Goal: Find specific page/section: Find specific page/section

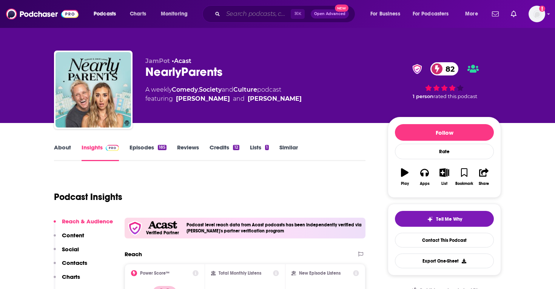
click at [242, 14] on input "Search podcasts, credits, & more..." at bounding box center [257, 14] width 68 height 12
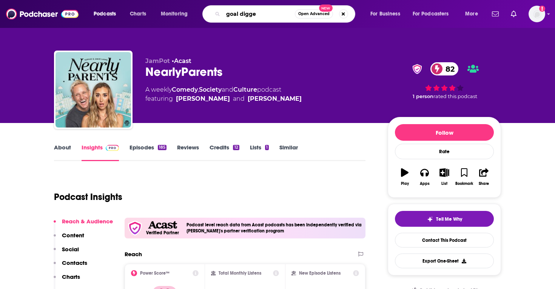
type input "goal digger"
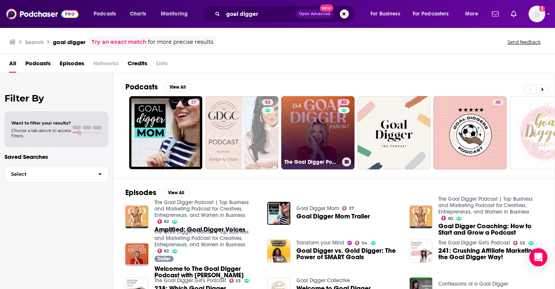
click at [315, 112] on link "82 The Goal Digger Podcast | Top Business and Marketing Podcast for Creatives, …" at bounding box center [317, 132] width 73 height 73
